Goal: Task Accomplishment & Management: Manage account settings

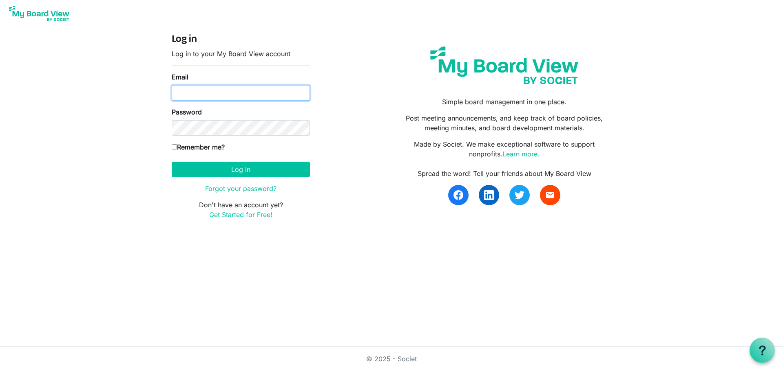
click at [246, 91] on input "Email" at bounding box center [241, 92] width 138 height 15
type input "fredric.cohen@duny.edu"
click at [172, 144] on input "Remember me?" at bounding box center [174, 146] width 5 height 5
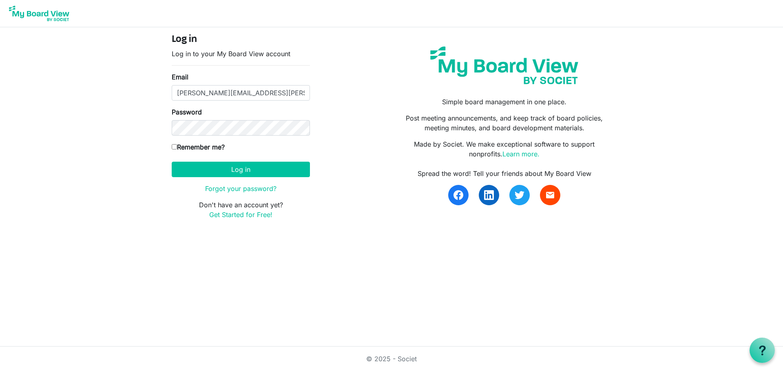
checkbox input "true"
click at [197, 164] on button "Log in" at bounding box center [241, 169] width 138 height 15
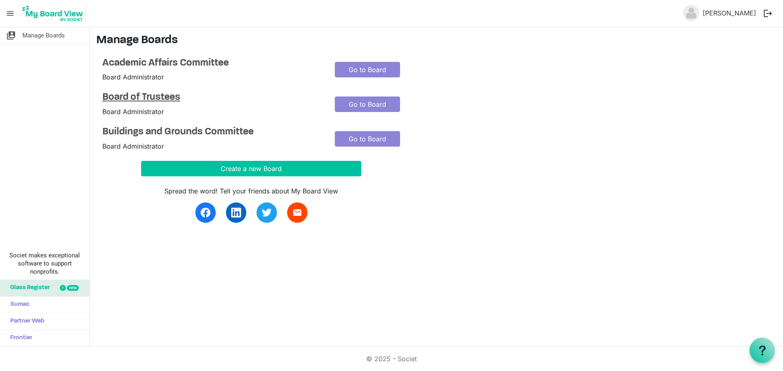
click at [153, 97] on h4 "Board of Trustees" at bounding box center [212, 98] width 220 height 12
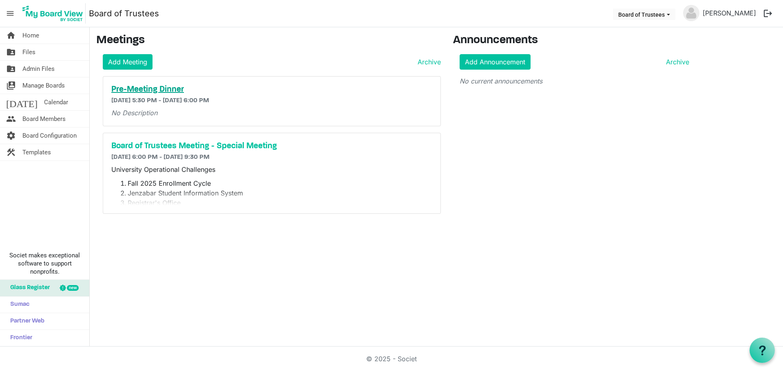
click at [171, 93] on h5 "Pre-Meeting Dinner" at bounding box center [271, 90] width 321 height 10
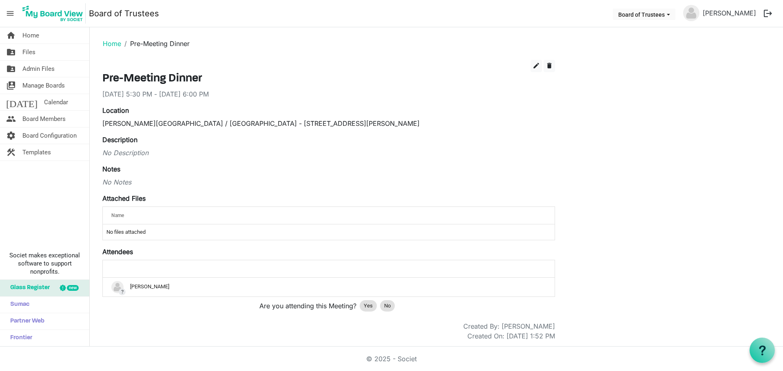
scroll to position [1, 0]
click at [369, 307] on span "Yes" at bounding box center [368, 305] width 9 height 8
click at [114, 45] on link "Home" at bounding box center [112, 43] width 18 height 8
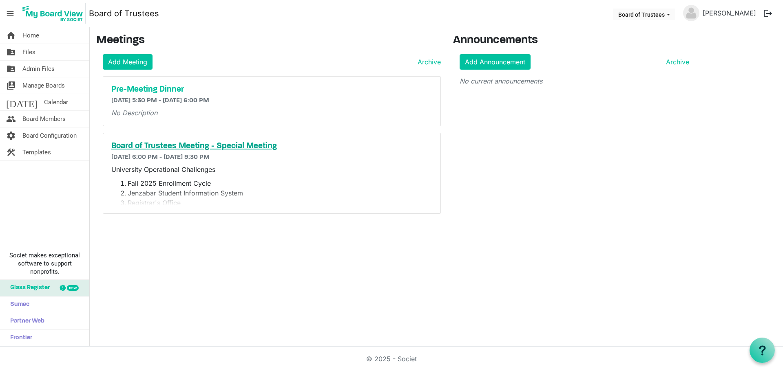
click at [161, 143] on h5 "Board of Trustees Meeting - Special Meeting" at bounding box center [271, 146] width 321 height 10
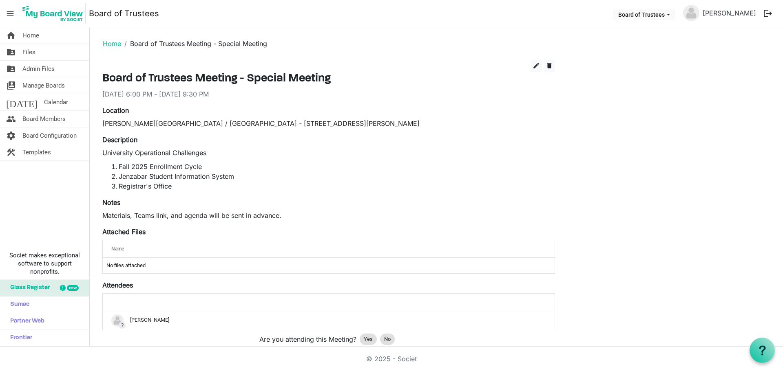
scroll to position [34, 0]
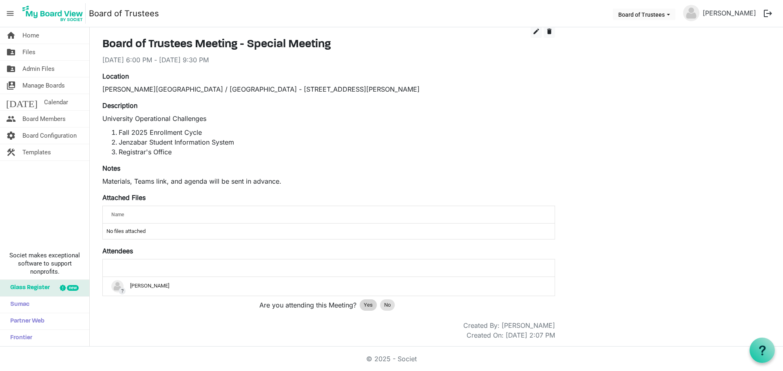
click at [369, 304] on span "Yes" at bounding box center [368, 305] width 9 height 8
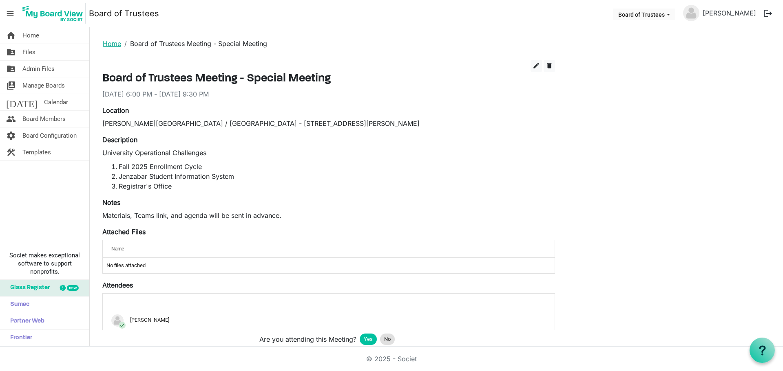
click at [113, 45] on link "Home" at bounding box center [112, 44] width 18 height 8
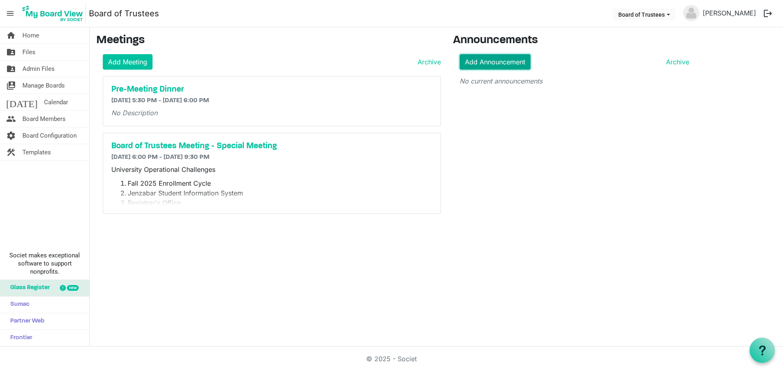
click at [496, 66] on link "Add Announcement" at bounding box center [494, 61] width 71 height 15
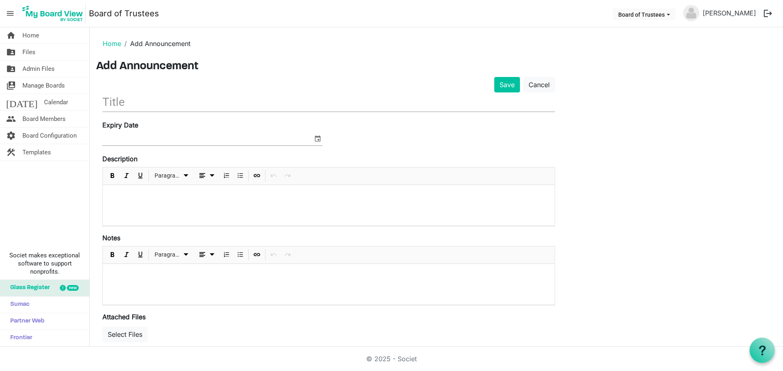
click at [135, 192] on p at bounding box center [328, 196] width 439 height 9
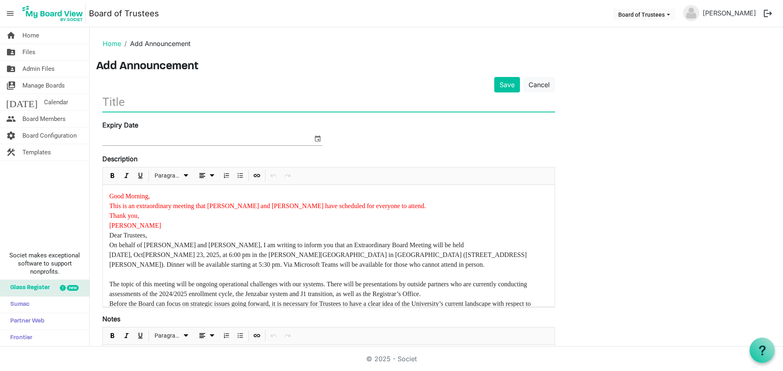
click at [109, 98] on input "text" at bounding box center [328, 102] width 452 height 19
type input "Special Board of Trustees Meeting"
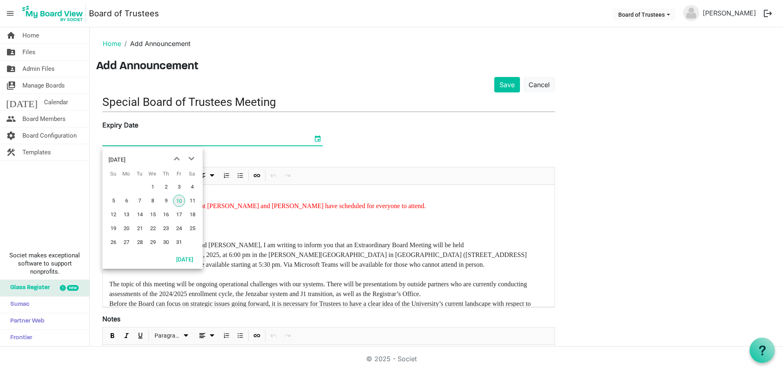
click at [318, 139] on span "select" at bounding box center [318, 138] width 10 height 11
click at [191, 227] on span "25" at bounding box center [192, 229] width 12 height 12
type input "10/25/2025"
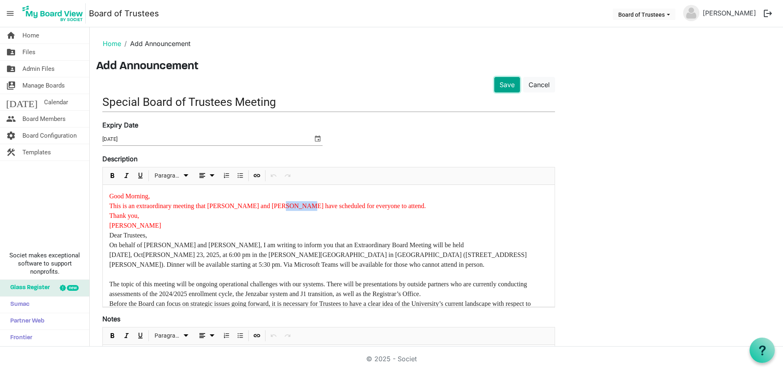
click at [509, 83] on button "Save" at bounding box center [507, 84] width 26 height 15
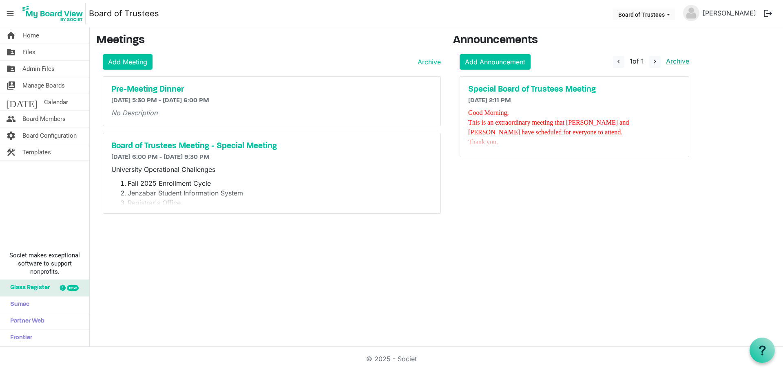
click at [684, 59] on link "Archive" at bounding box center [675, 61] width 26 height 8
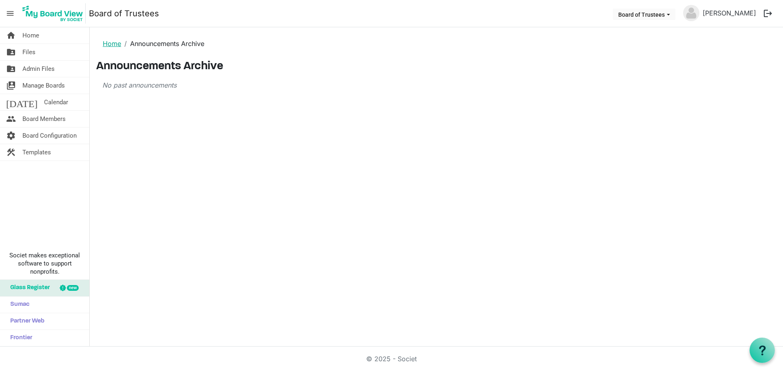
click at [117, 44] on link "Home" at bounding box center [112, 44] width 18 height 8
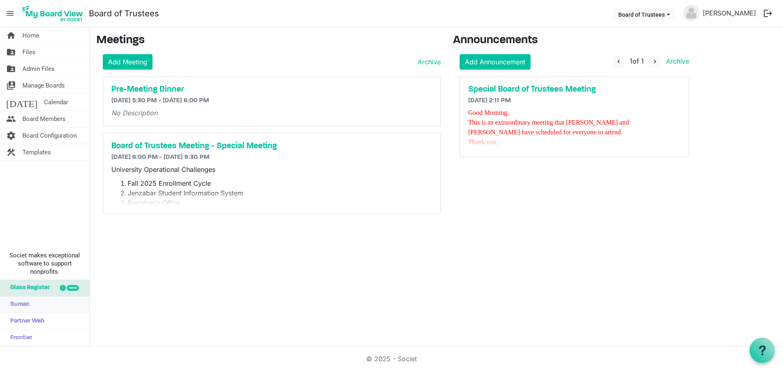
click at [18, 304] on span "Sumac" at bounding box center [17, 305] width 23 height 16
click at [494, 95] on div "Special Board of Trustees Meeting [DATE] 2:11 PM Good Morning, This is an extra…" at bounding box center [574, 117] width 229 height 80
click at [494, 90] on h5 "Special Board of Trustees Meeting" at bounding box center [574, 90] width 212 height 10
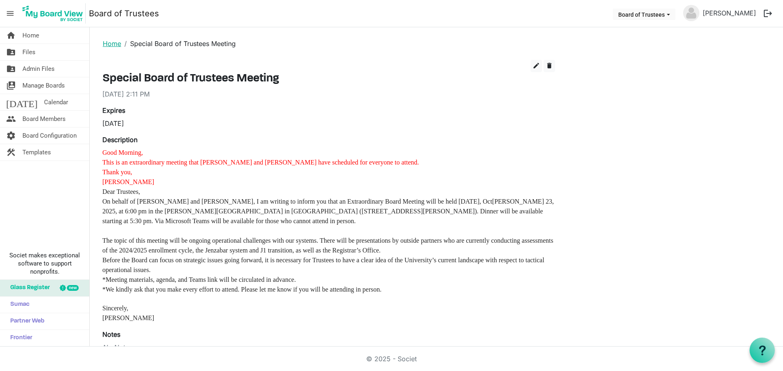
click at [111, 41] on link "Home" at bounding box center [112, 44] width 18 height 8
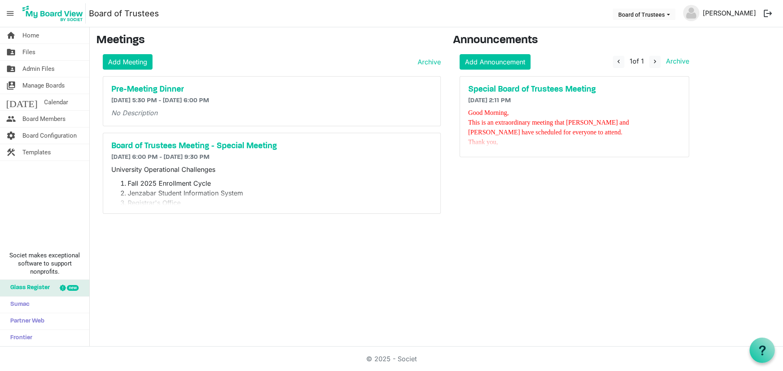
click at [729, 11] on link "[PERSON_NAME]" at bounding box center [729, 13] width 60 height 16
click at [699, 11] on img at bounding box center [691, 13] width 16 height 16
click at [740, 14] on link "[PERSON_NAME]" at bounding box center [729, 13] width 60 height 16
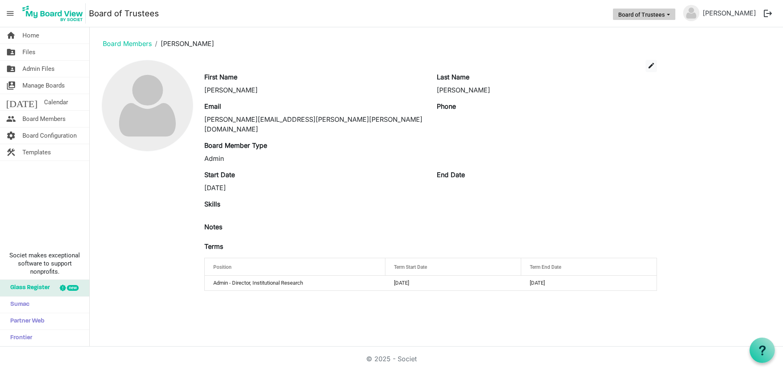
click at [675, 12] on button "Board of Trustees" at bounding box center [644, 14] width 62 height 11
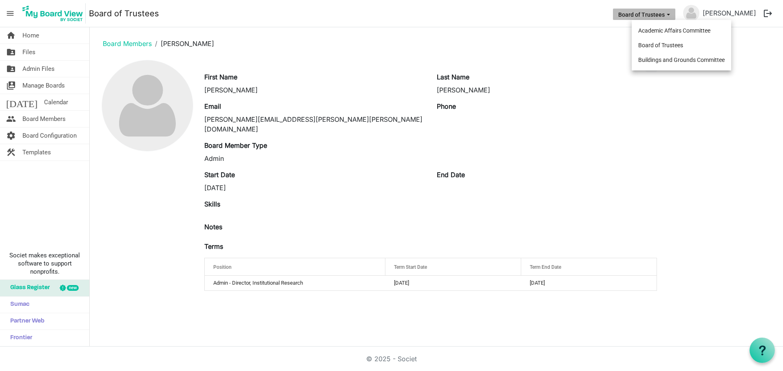
click at [675, 12] on button "Board of Trustees" at bounding box center [644, 14] width 62 height 11
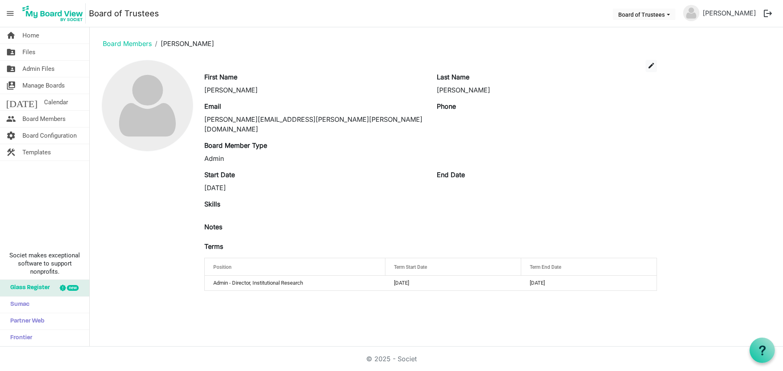
click at [118, 10] on link "Board of Trustees" at bounding box center [124, 13] width 70 height 16
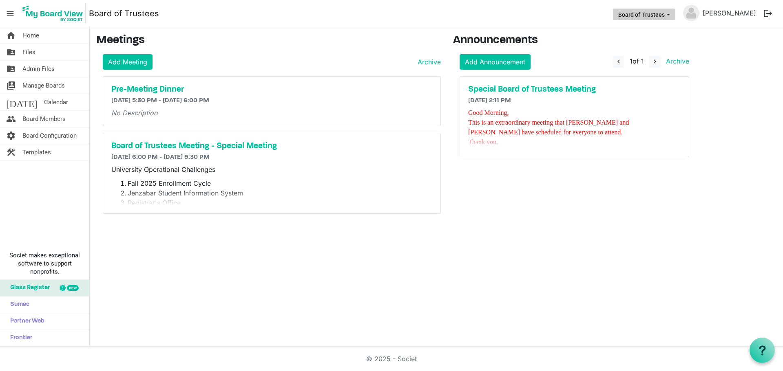
click at [644, 13] on button "Board of Trustees" at bounding box center [644, 14] width 62 height 11
click at [47, 88] on span "Manage Boards" at bounding box center [43, 85] width 42 height 16
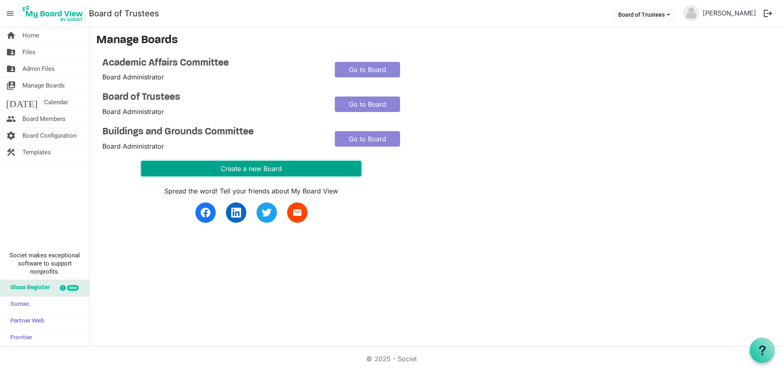
click at [223, 170] on button "Create a new Board" at bounding box center [251, 168] width 220 height 15
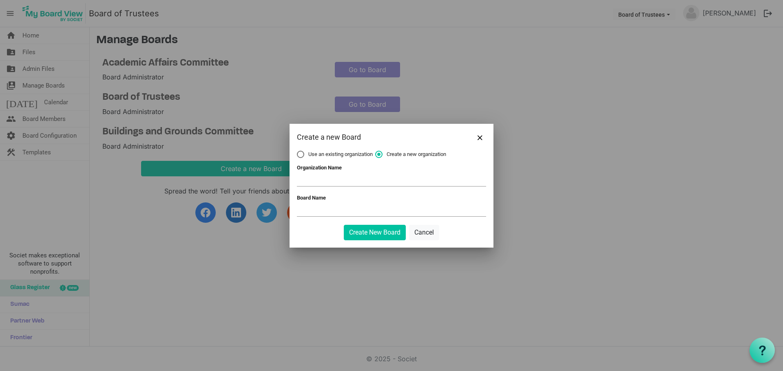
click at [311, 154] on span "Use an existing organization" at bounding box center [335, 154] width 76 height 7
click at [297, 151] on input "Use an existing organization" at bounding box center [297, 151] width 0 height 0
radio input "true"
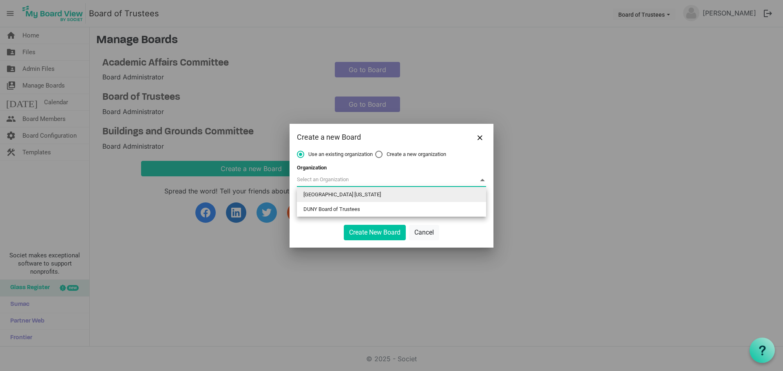
click at [320, 178] on span at bounding box center [391, 180] width 189 height 13
click at [328, 209] on li "DUNY Board of Trustees" at bounding box center [391, 209] width 189 height 15
type input "DUNY Board of Trustees"
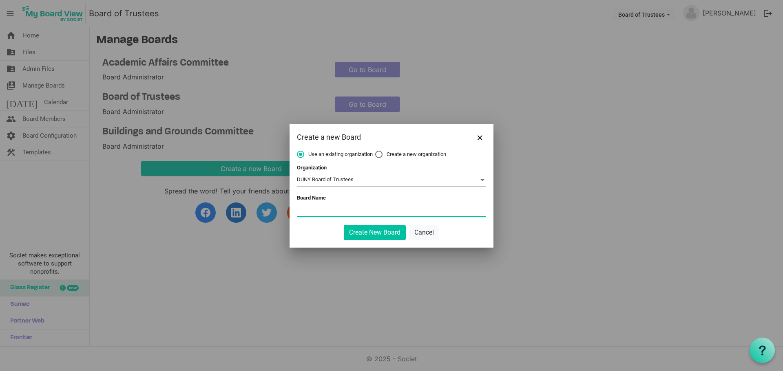
click at [327, 209] on input "Board Name" at bounding box center [391, 210] width 189 height 12
type input "Executive Committee"
click at [357, 233] on button "Create New Board" at bounding box center [375, 232] width 62 height 15
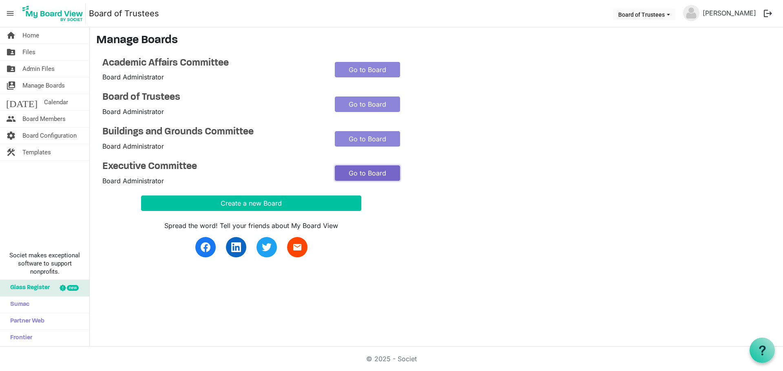
click at [350, 175] on link "Go to Board" at bounding box center [367, 172] width 65 height 15
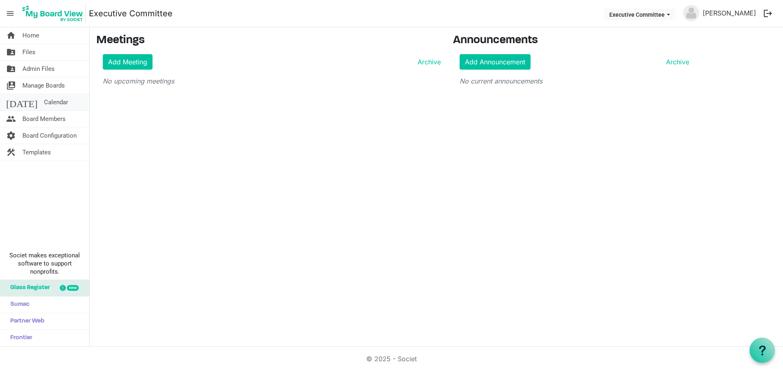
click at [44, 104] on span "Calendar" at bounding box center [56, 102] width 24 height 16
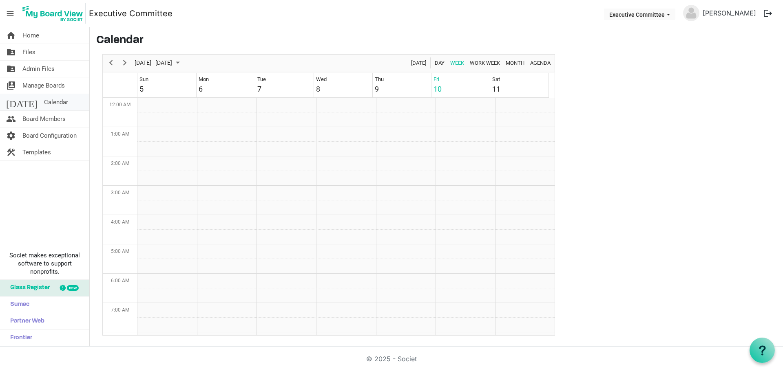
scroll to position [264, 0]
click at [123, 60] on span "Next" at bounding box center [125, 63] width 10 height 10
click at [44, 101] on span "Calendar" at bounding box center [56, 102] width 24 height 16
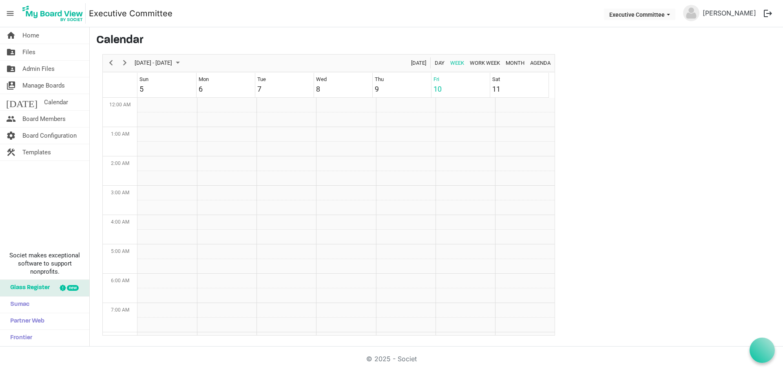
scroll to position [264, 0]
click at [44, 101] on span "Calendar" at bounding box center [56, 102] width 24 height 16
click at [535, 64] on span "Agenda" at bounding box center [540, 63] width 22 height 10
click at [64, 105] on link "today Calendar" at bounding box center [44, 102] width 89 height 16
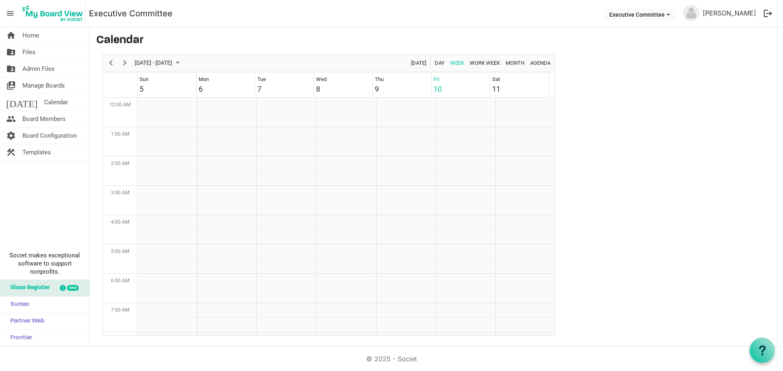
scroll to position [264, 0]
click at [657, 15] on button "Executive Committee" at bounding box center [639, 14] width 71 height 11
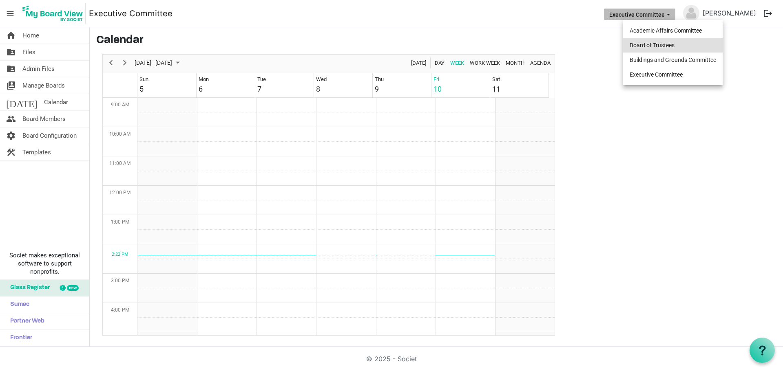
click at [642, 46] on li "Board of Trustees" at bounding box center [672, 45] width 99 height 15
